Goal: Transaction & Acquisition: Purchase product/service

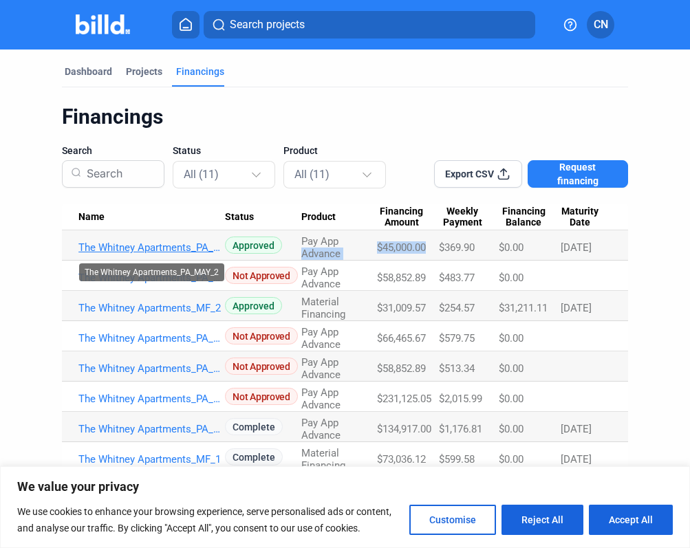
click at [155, 245] on link "The Whitney Apartments_PA_MAY_2" at bounding box center [151, 247] width 146 height 12
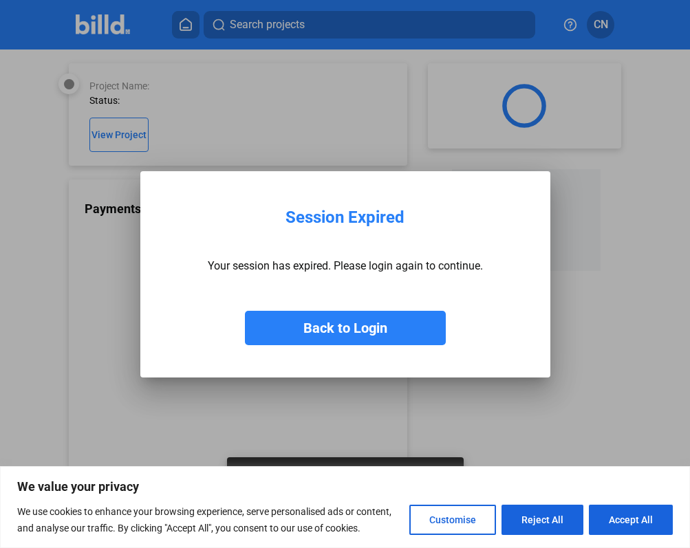
click at [343, 327] on button "Back to Login" at bounding box center [345, 328] width 201 height 34
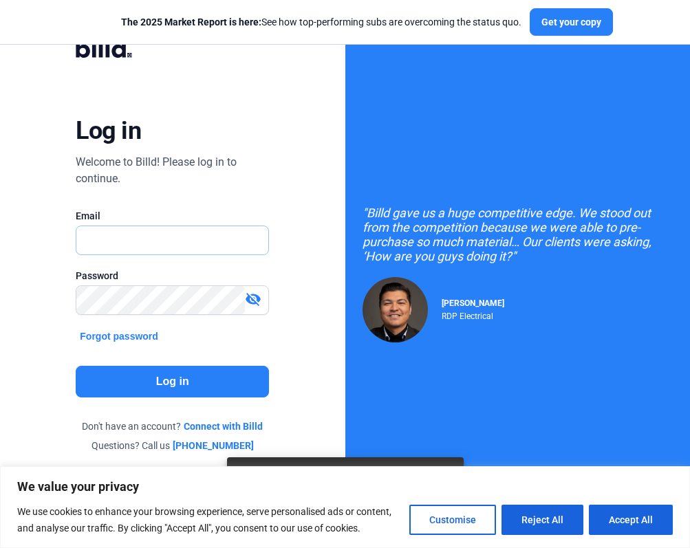
click at [200, 233] on input "text" at bounding box center [165, 240] width 178 height 28
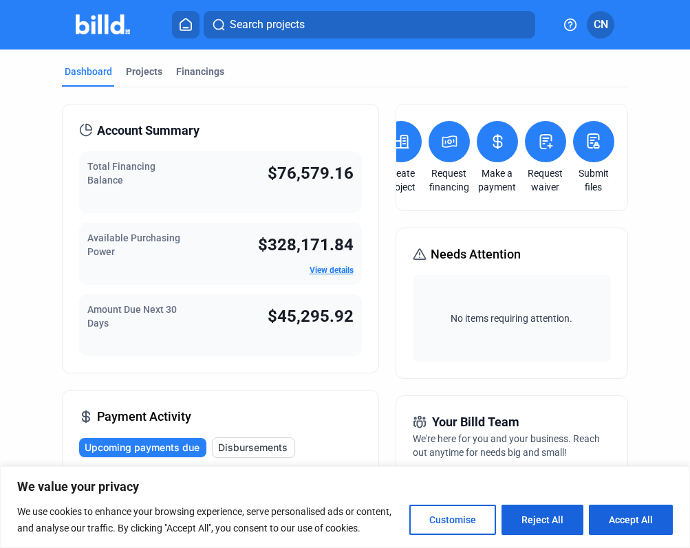
scroll to position [0, 45]
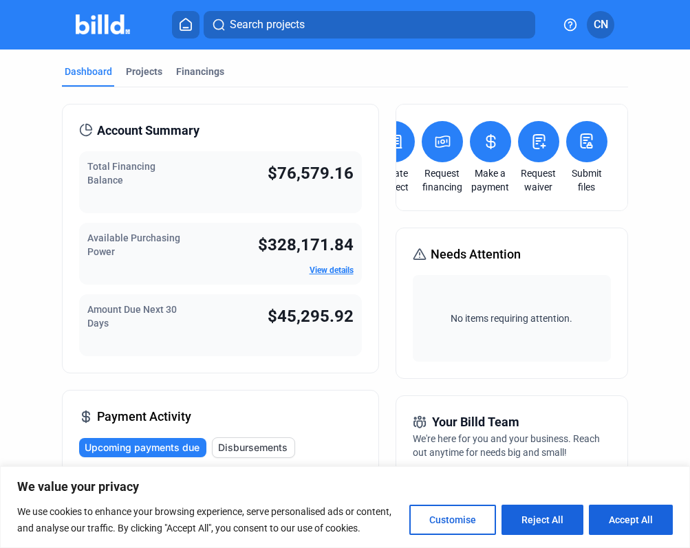
click at [494, 142] on button at bounding box center [490, 141] width 41 height 41
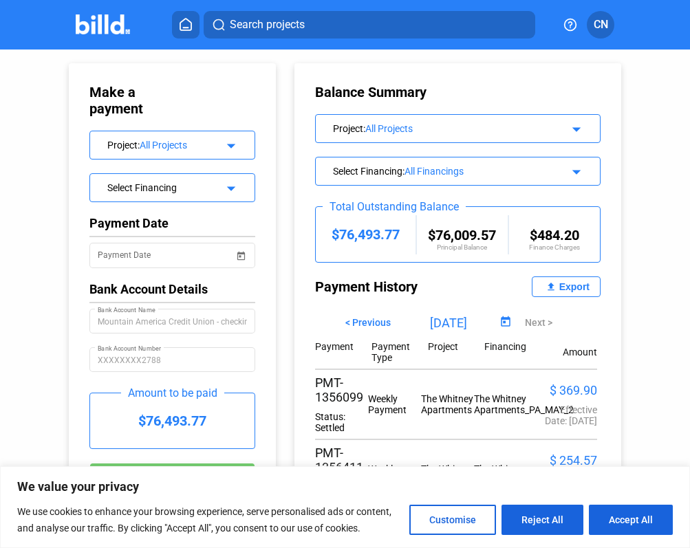
click at [228, 189] on mat-icon "arrow_drop_down" at bounding box center [229, 186] width 17 height 17
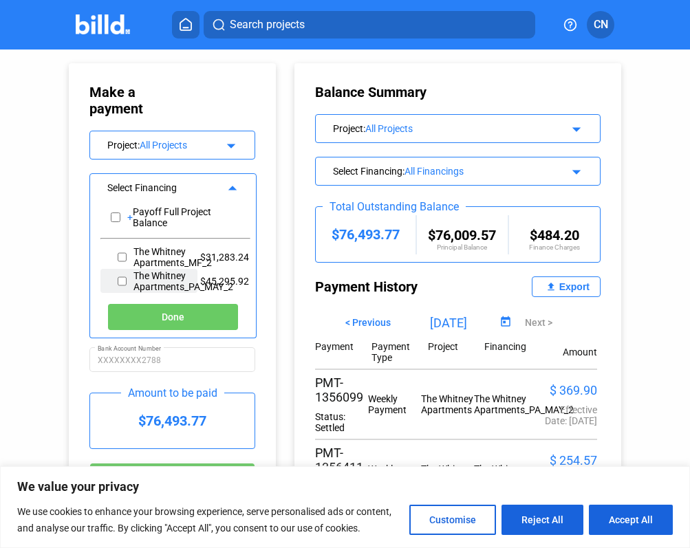
click at [120, 283] on input "checkbox" at bounding box center [122, 281] width 9 height 21
checkbox input "true"
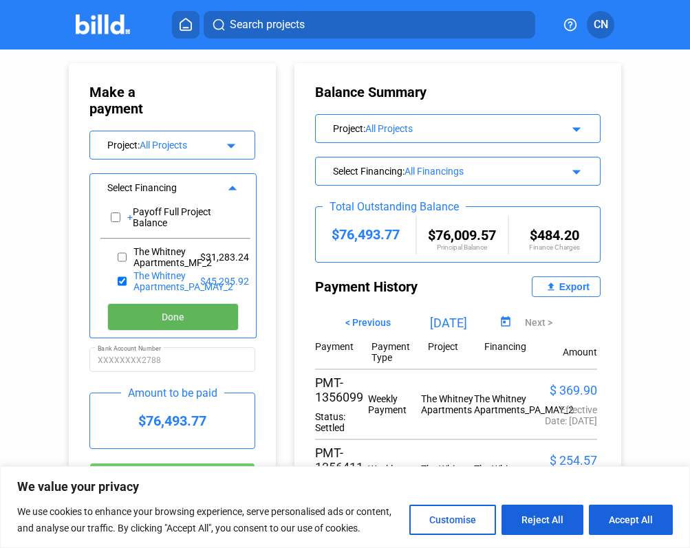
click at [210, 310] on button "Done" at bounding box center [172, 317] width 131 height 28
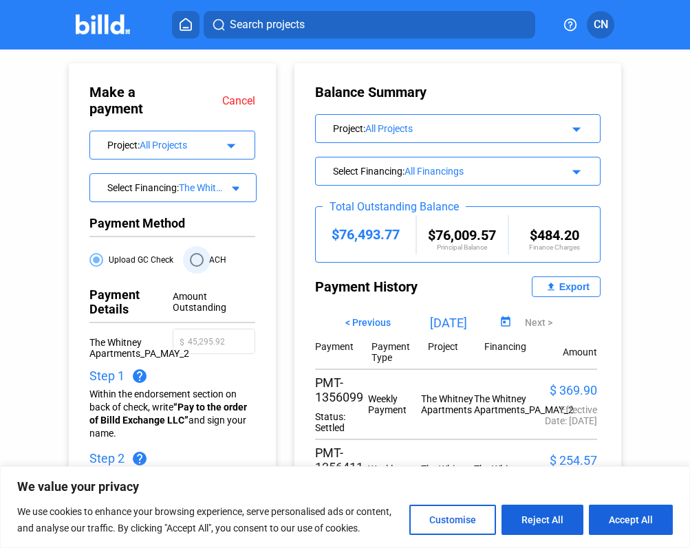
click at [197, 258] on span at bounding box center [197, 260] width 14 height 14
click at [197, 258] on input "ACH" at bounding box center [197, 260] width 14 height 14
radio input "true"
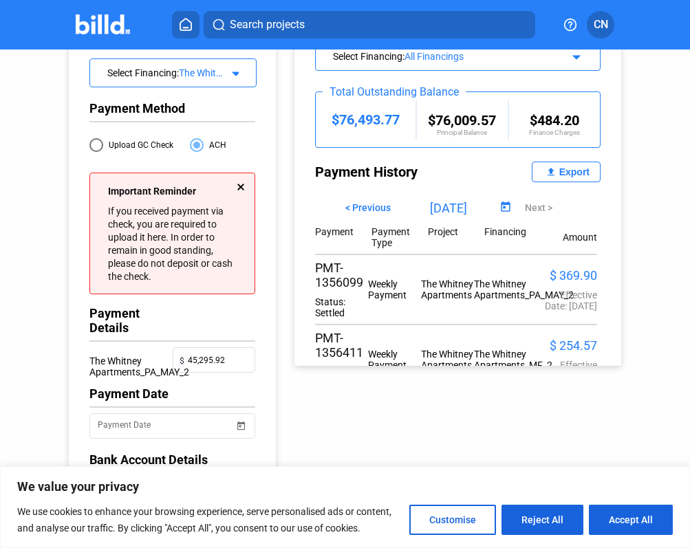
scroll to position [118, 0]
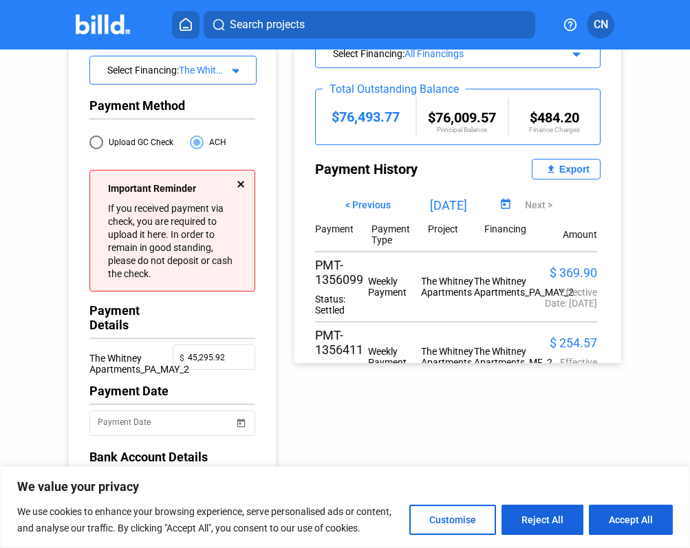
click at [237, 185] on div at bounding box center [240, 184] width 7 height 7
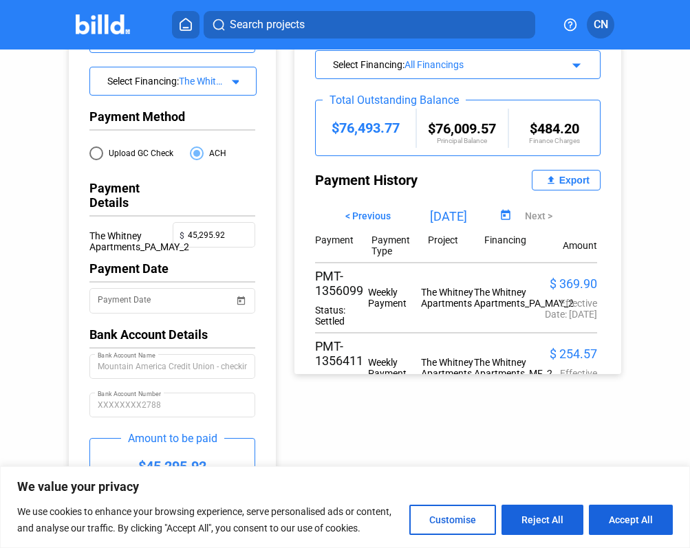
scroll to position [156, 0]
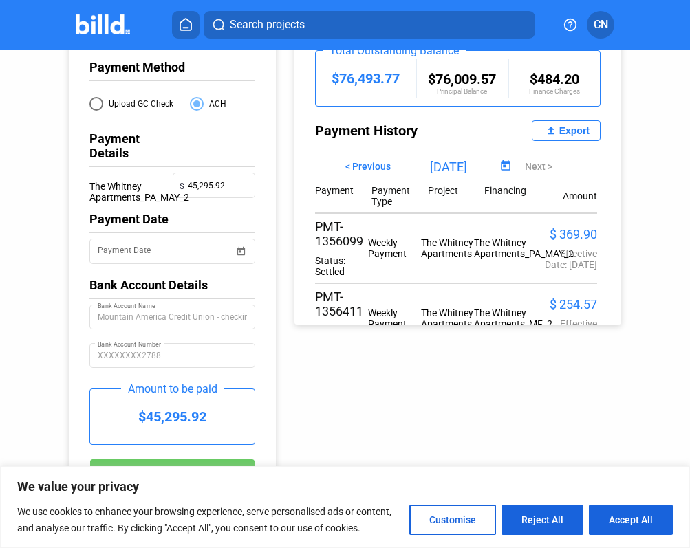
click at [482, 430] on div "Make a payment Cancel Project : All Projects arrow_drop_down Select Financing :…" at bounding box center [344, 203] width 621 height 620
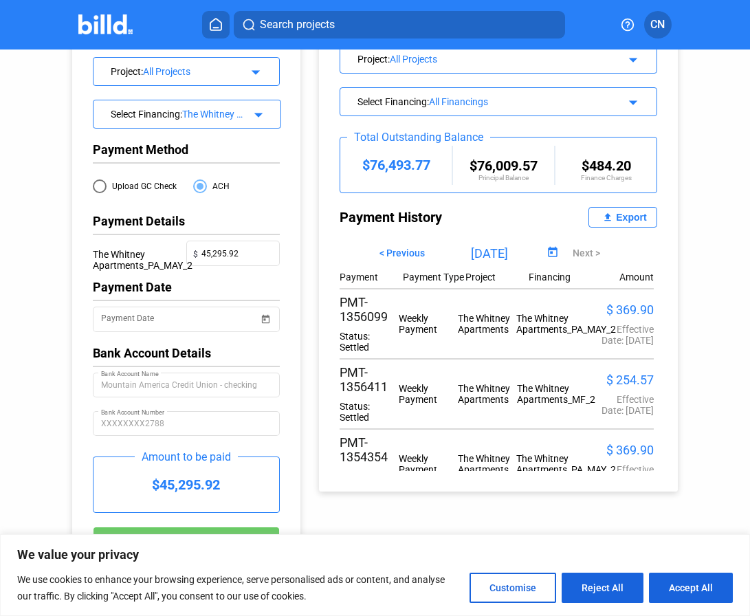
scroll to position [0, 0]
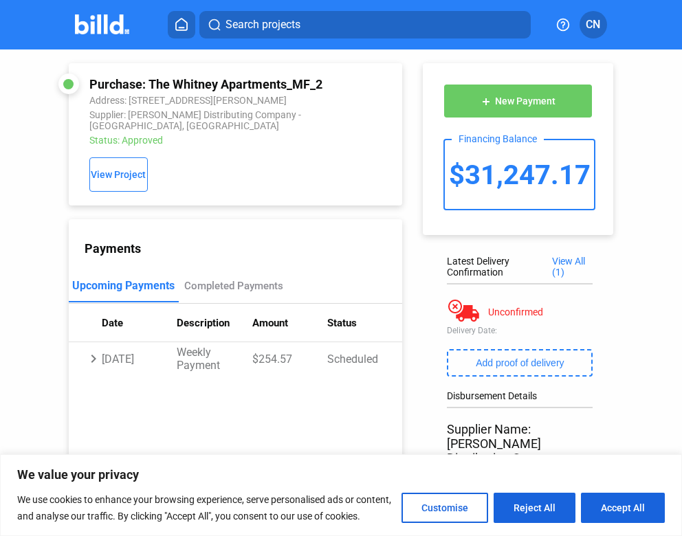
scroll to position [238, 0]
